Goal: Browse casually

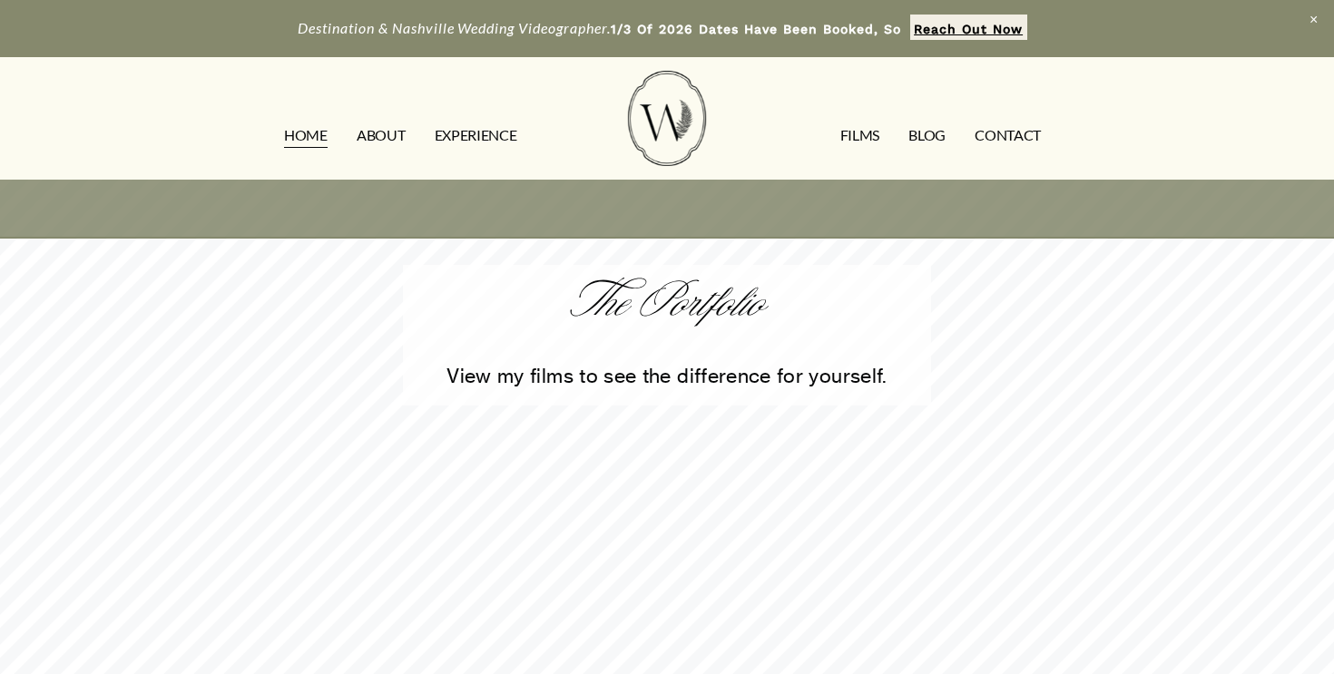
scroll to position [3529, 0]
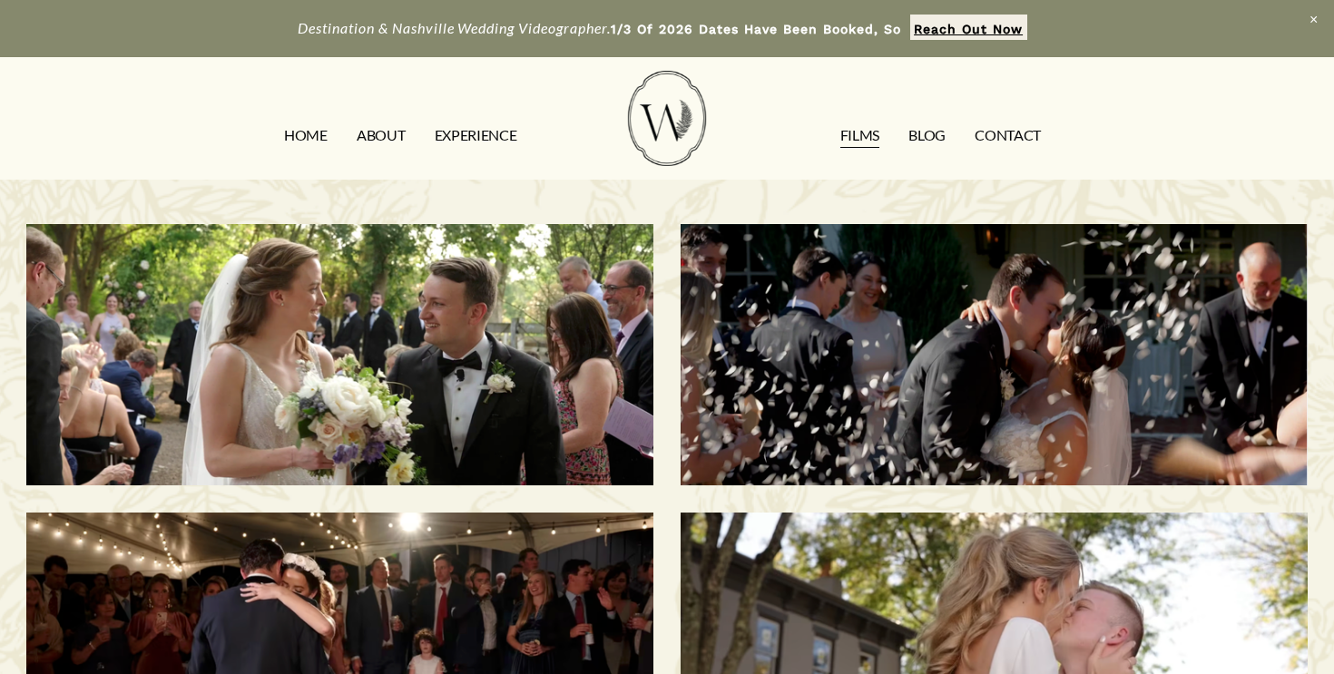
click at [916, 133] on link "Blog" at bounding box center [926, 135] width 37 height 29
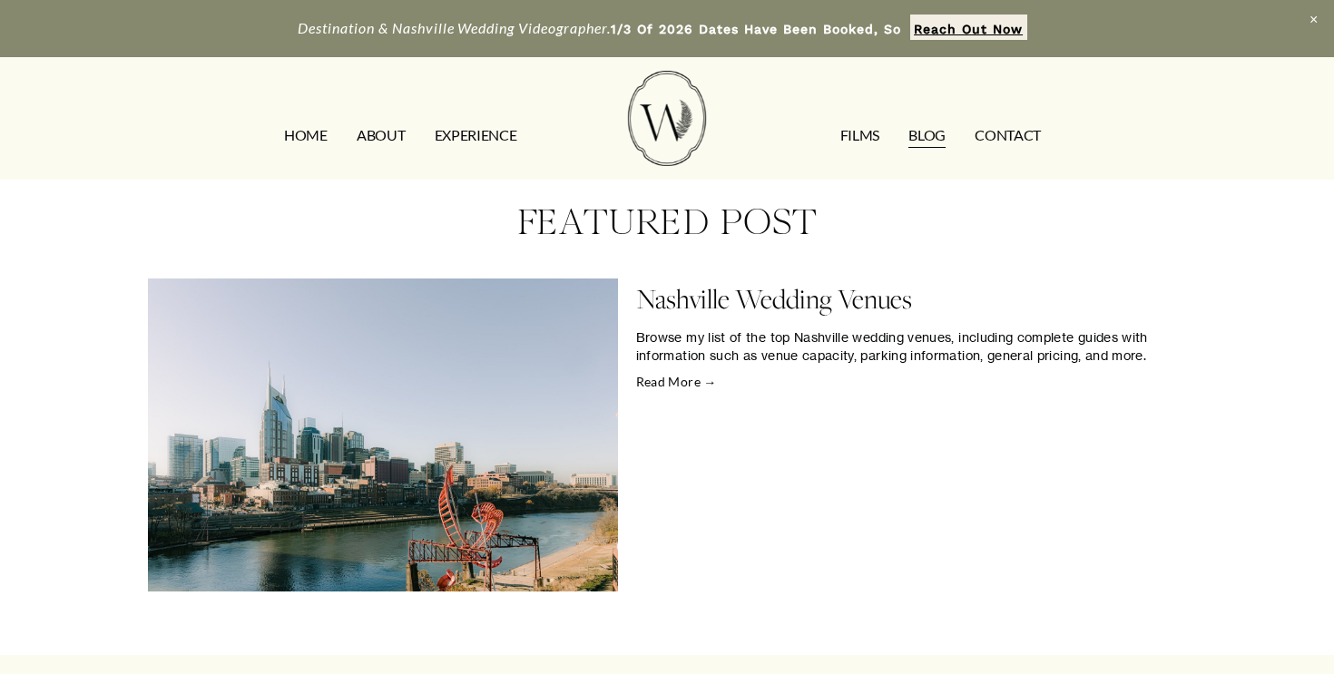
click at [478, 143] on link "EXPERIENCE" at bounding box center [476, 135] width 83 height 29
